Goal: Task Accomplishment & Management: Use online tool/utility

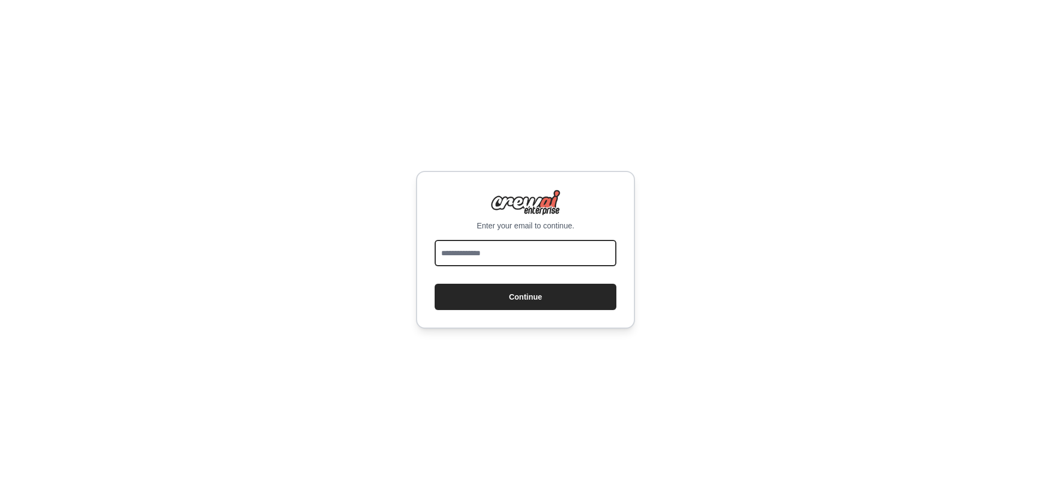
click at [467, 249] on input "email" at bounding box center [526, 253] width 182 height 26
type input "**********"
click at [435, 283] on button "Continue" at bounding box center [526, 296] width 182 height 26
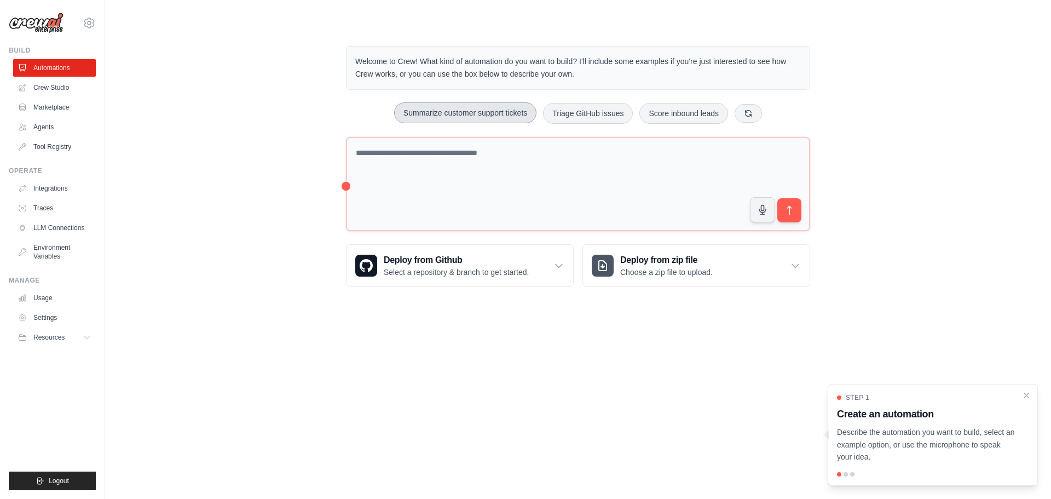
click at [497, 118] on button "Summarize customer support tickets" at bounding box center [465, 112] width 142 height 21
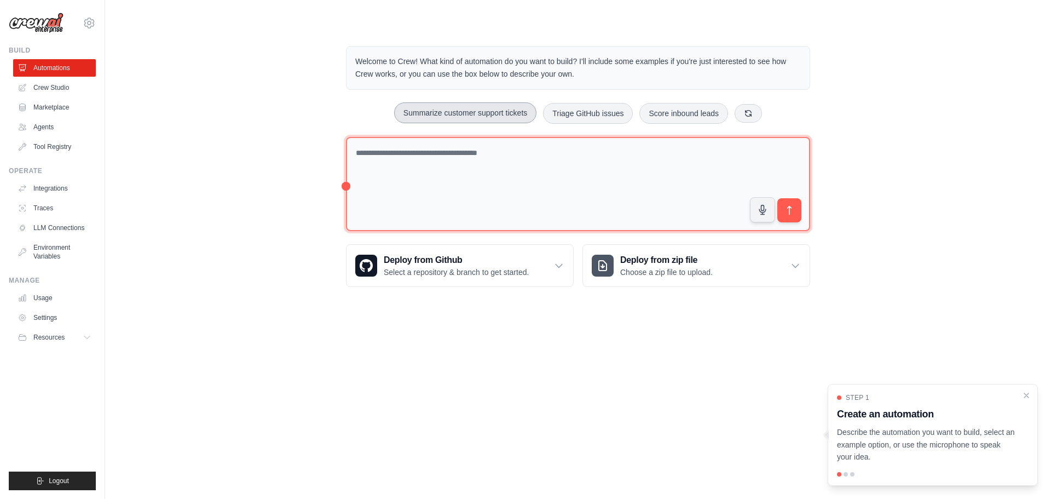
type textarea "**********"
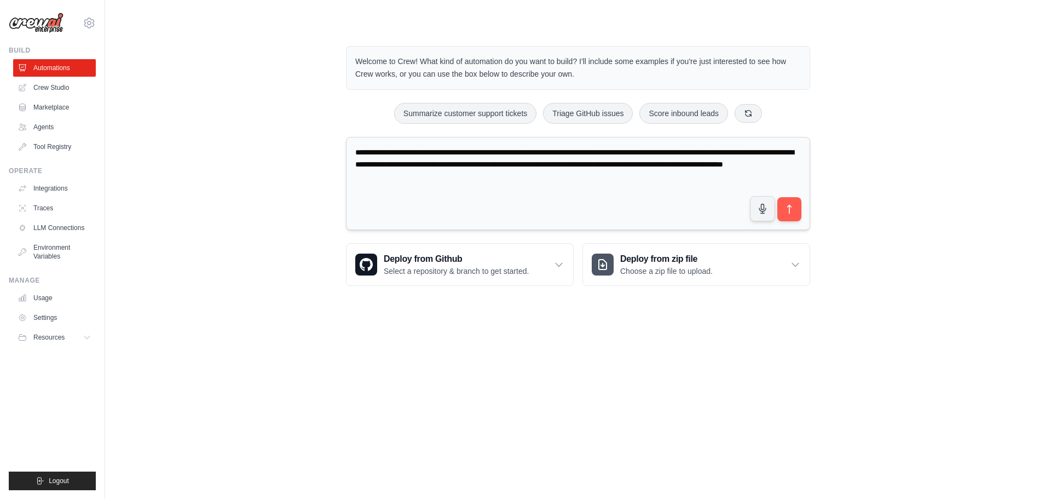
click at [803, 207] on textarea "**********" at bounding box center [578, 184] width 464 height 94
click at [791, 211] on icon "submit" at bounding box center [789, 209] width 11 height 11
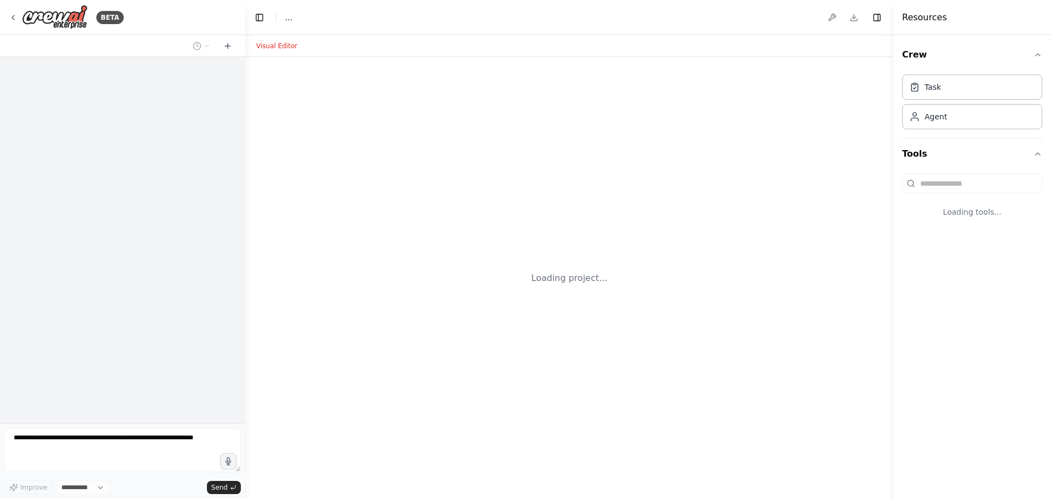
select select "****"
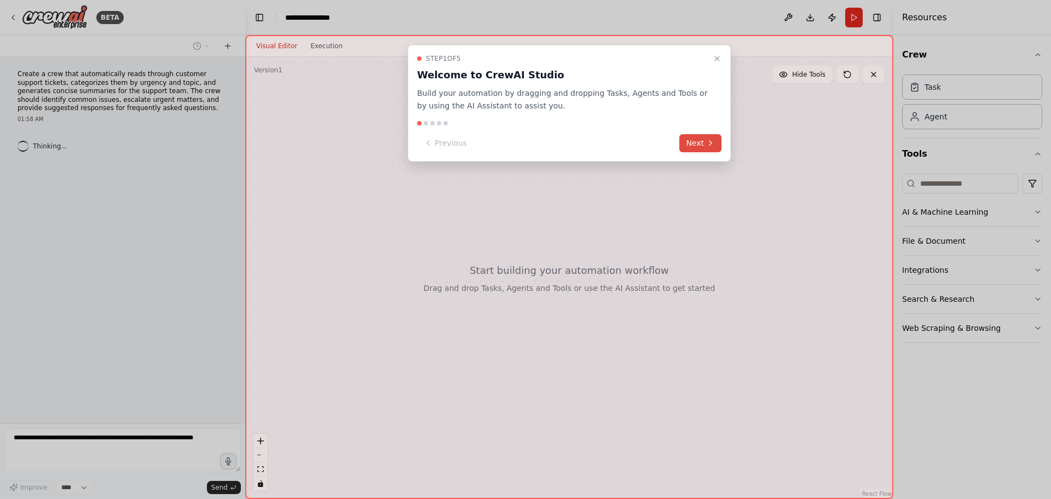
click at [706, 144] on icon at bounding box center [710, 142] width 9 height 9
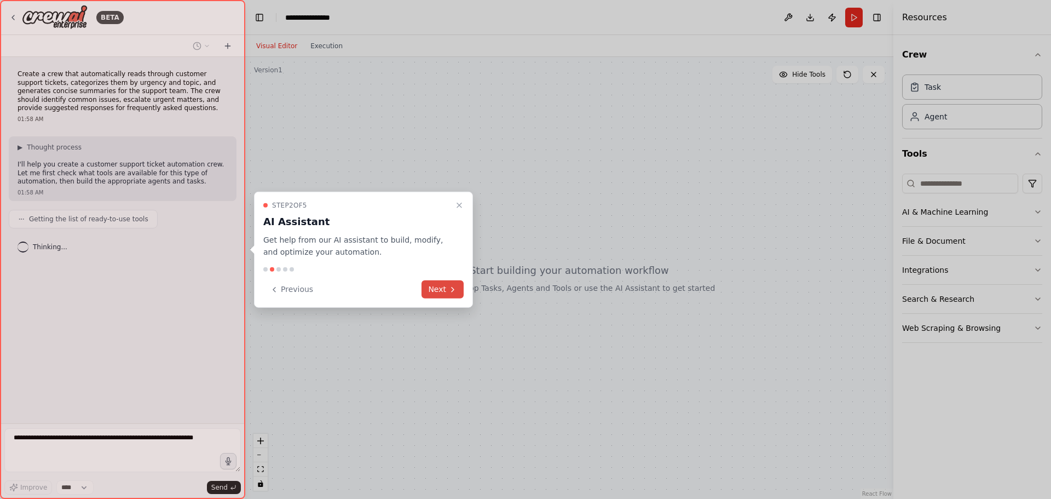
click at [442, 284] on button "Next" at bounding box center [442, 289] width 42 height 18
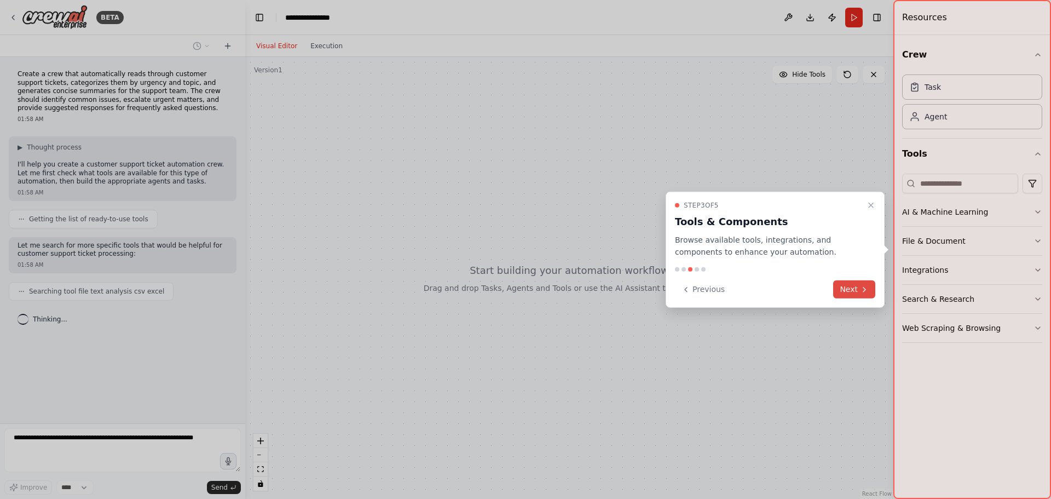
click at [858, 294] on button "Next" at bounding box center [854, 289] width 42 height 18
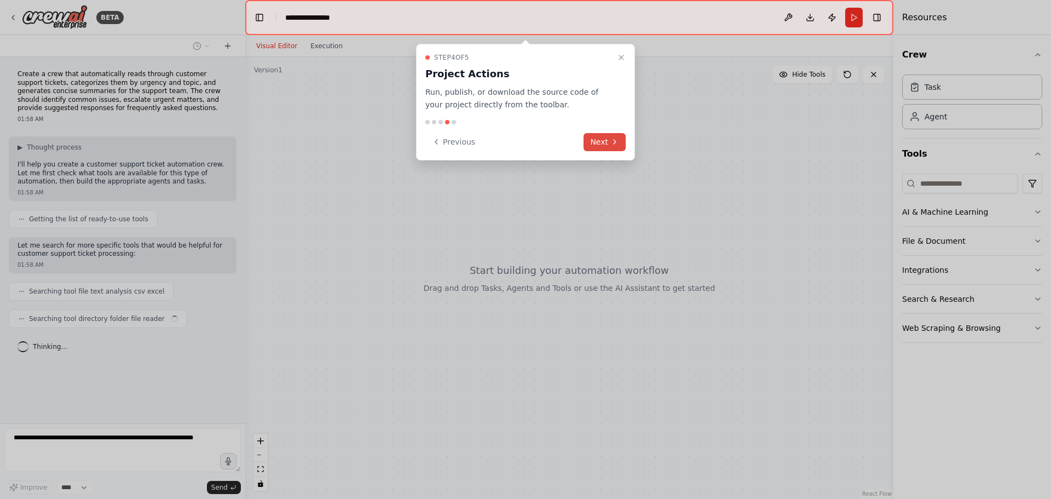
click at [615, 146] on button "Next" at bounding box center [604, 142] width 42 height 18
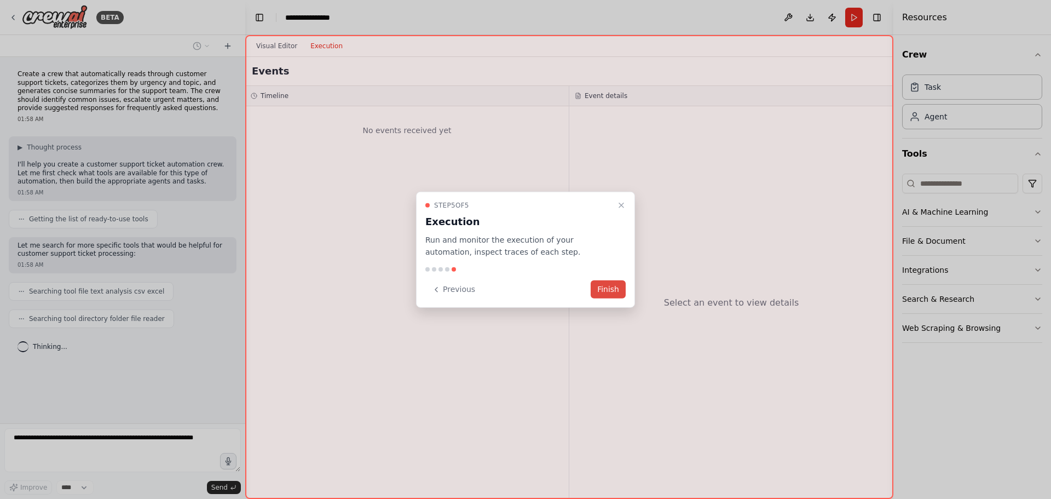
click at [609, 290] on button "Finish" at bounding box center [608, 289] width 35 height 18
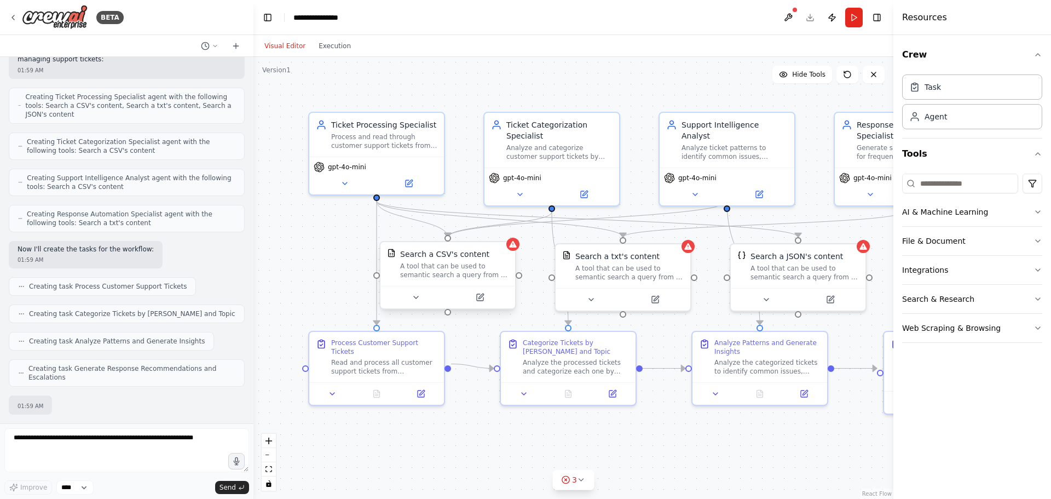
scroll to position [431, 0]
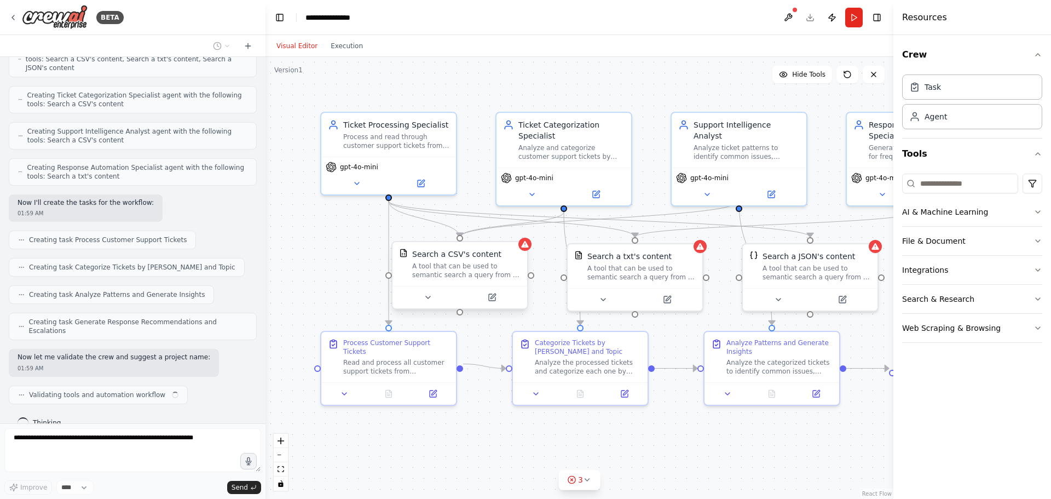
drag, startPoint x: 242, startPoint y: 328, endPoint x: 265, endPoint y: 248, distance: 83.1
click at [265, 248] on div "BETA Create a crew that automatically reads through customer support tickets, c…" at bounding box center [525, 249] width 1051 height 499
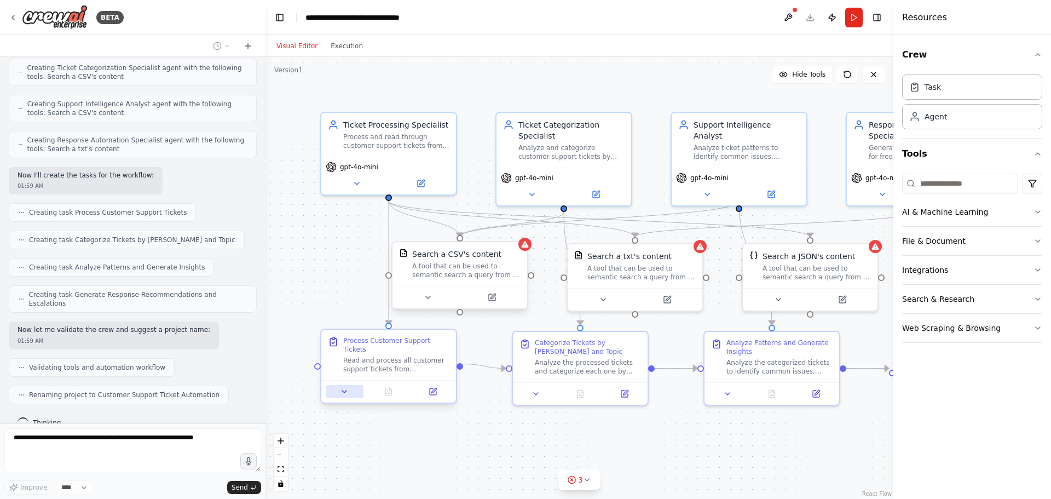
click at [343, 387] on icon at bounding box center [344, 391] width 9 height 9
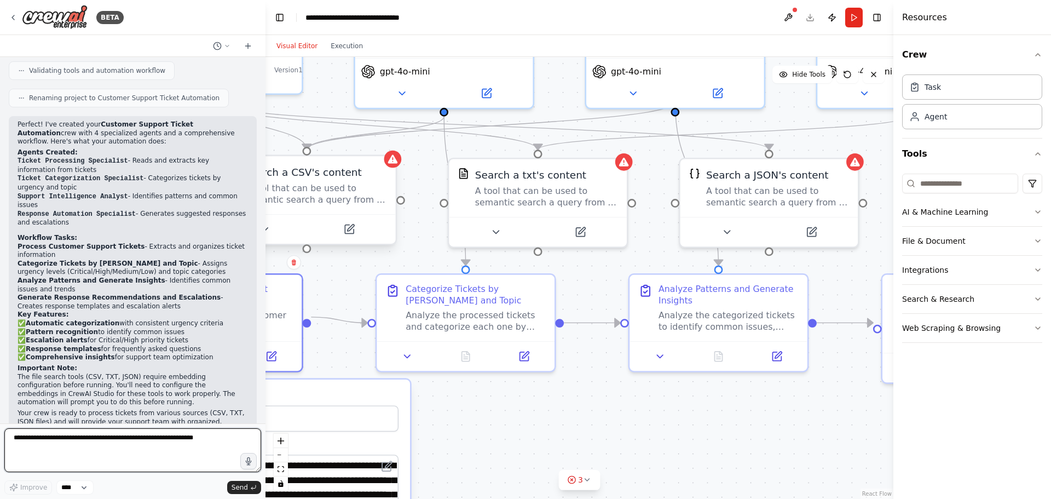
scroll to position [763, 0]
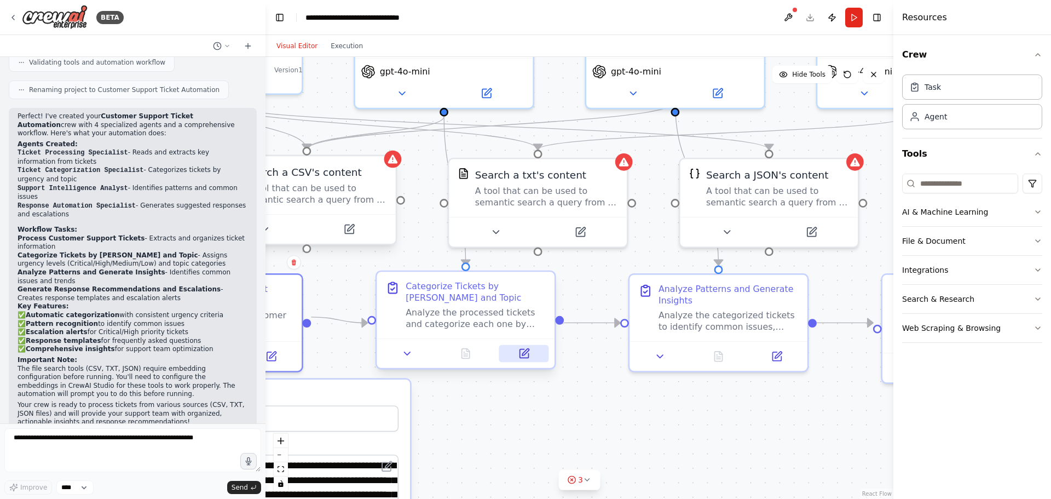
click at [529, 357] on icon at bounding box center [523, 353] width 11 height 11
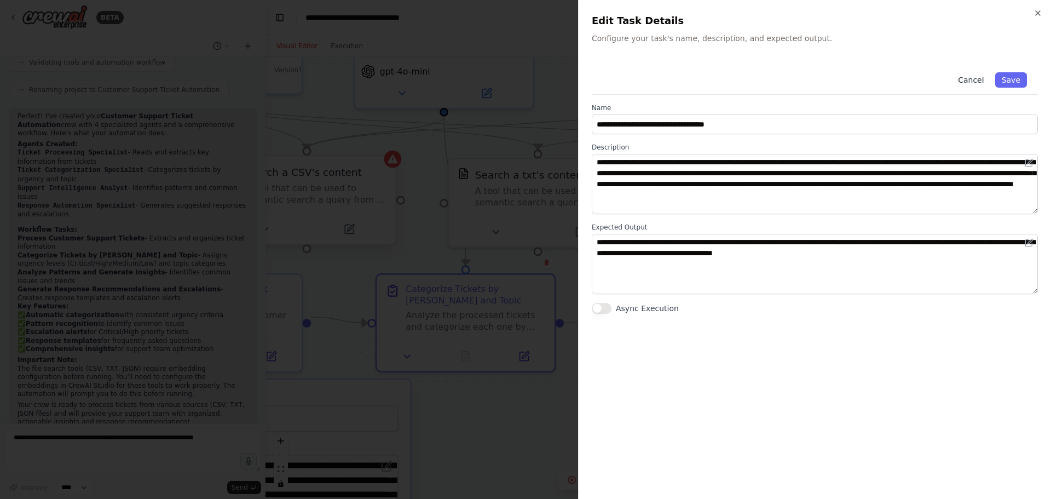
click at [973, 83] on button "Cancel" at bounding box center [970, 79] width 39 height 15
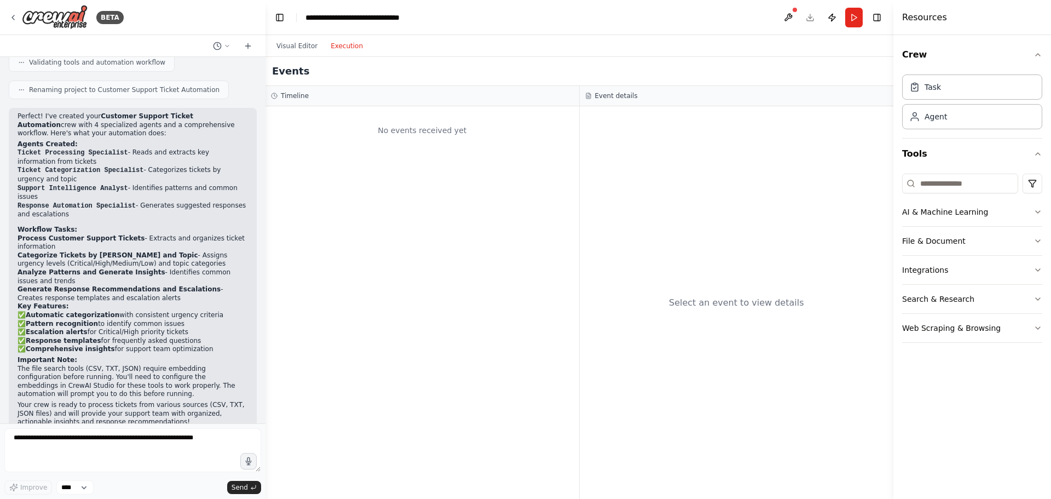
click at [332, 44] on button "Execution" at bounding box center [346, 45] width 45 height 13
